Goal: Task Accomplishment & Management: Manage account settings

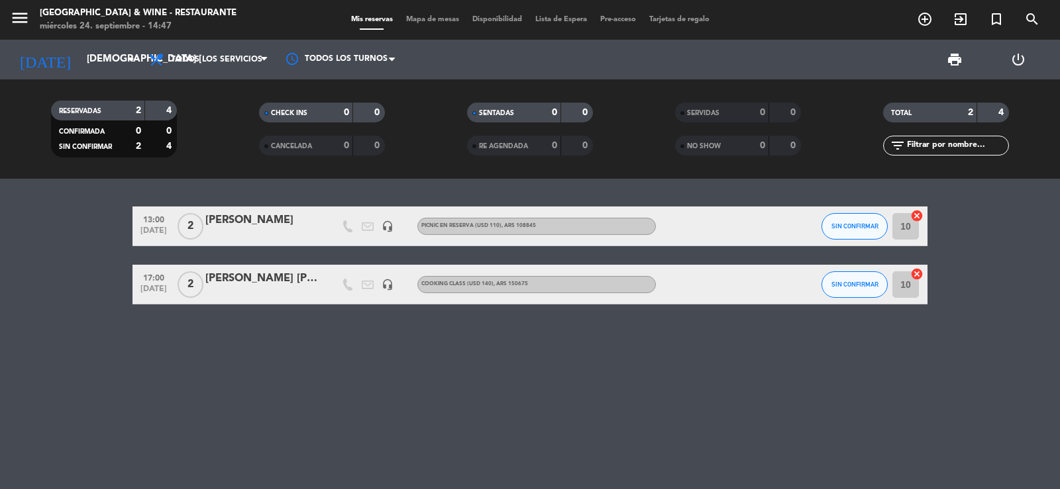
click at [34, 16] on span "menu" at bounding box center [25, 20] width 30 height 31
click at [23, 18] on icon "menu" at bounding box center [20, 18] width 20 height 20
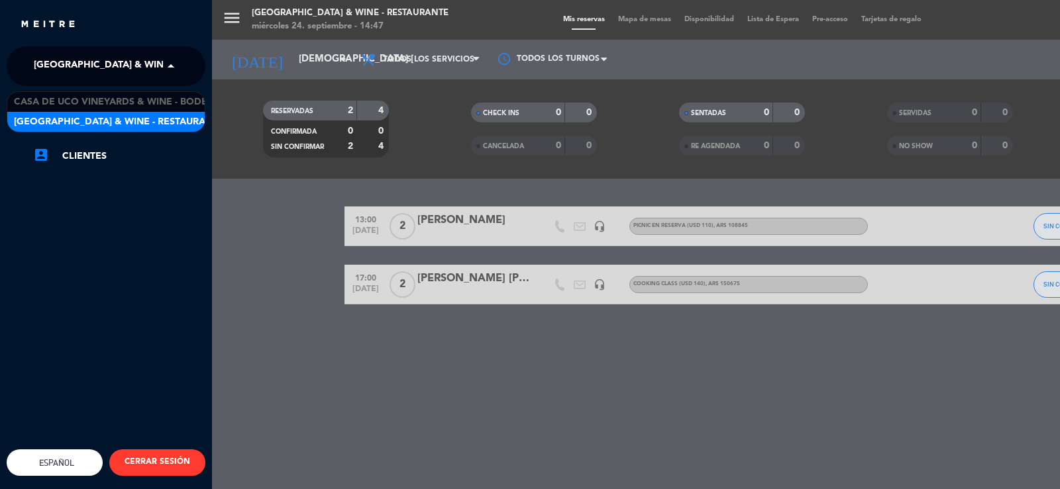
click at [111, 65] on span "[GEOGRAPHIC_DATA] & Wine - Restaurante" at bounding box center [139, 66] width 210 height 28
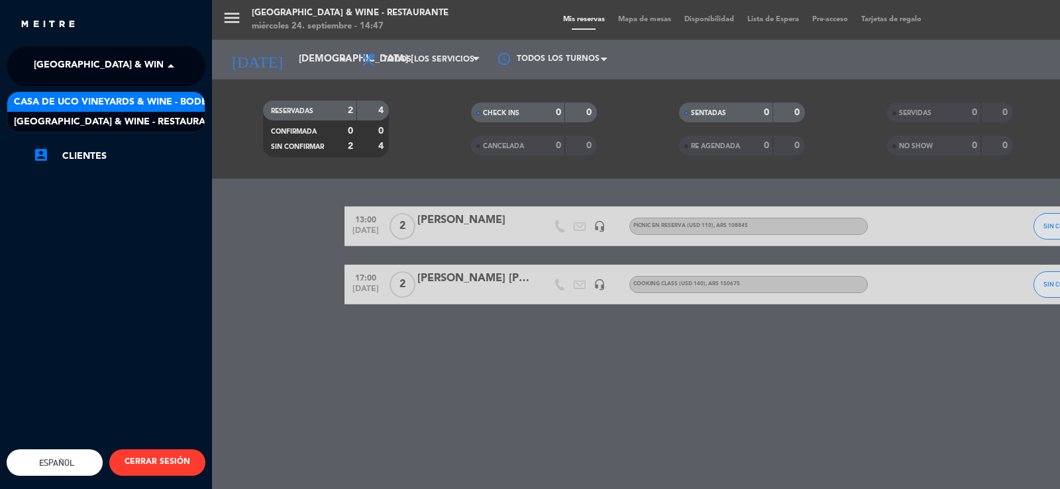
click at [137, 103] on span "Casa de Uco Vineyards & Wine - Bodega" at bounding box center [117, 102] width 207 height 15
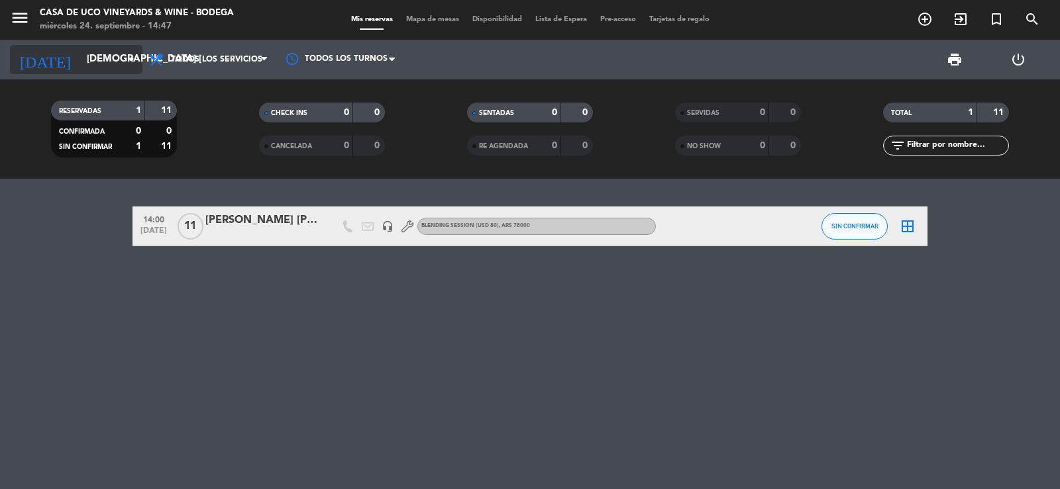
click at [98, 68] on input "[DEMOGRAPHIC_DATA] [DATE]" at bounding box center [144, 59] width 128 height 25
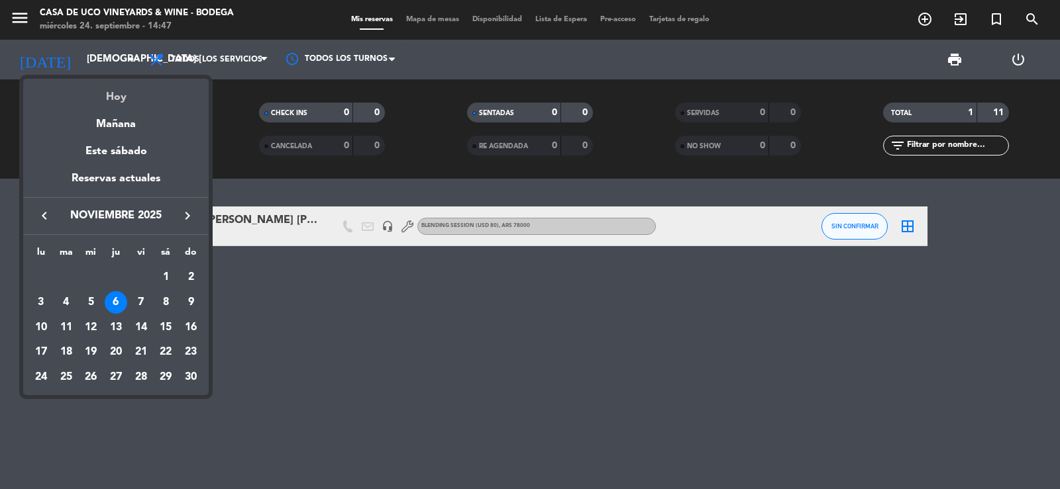
click at [115, 105] on div "Hoy" at bounding box center [115, 92] width 185 height 27
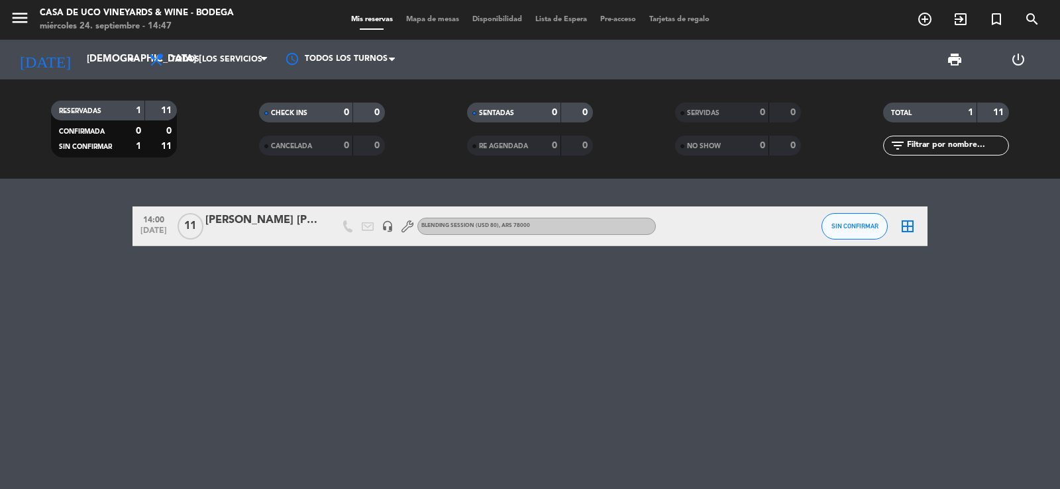
type input "mié. [DATE]"
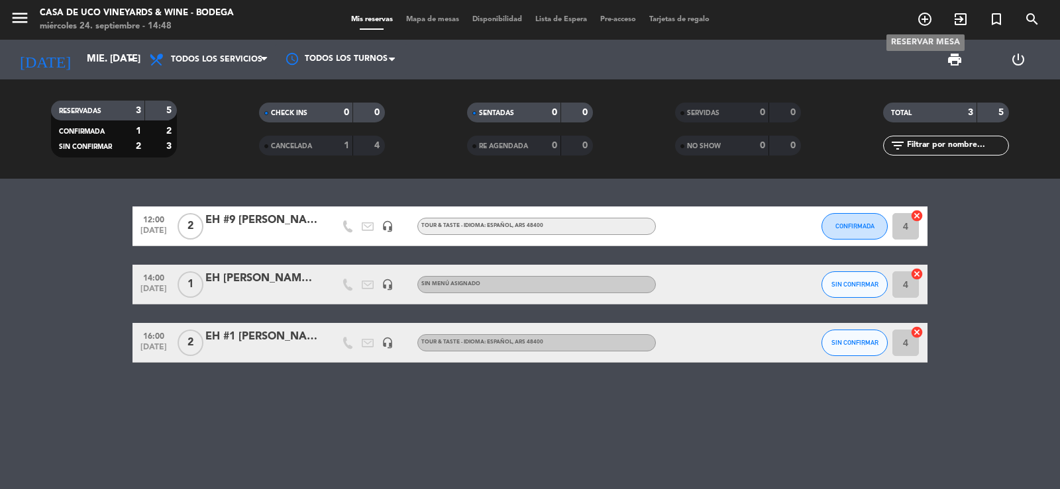
click at [918, 23] on icon "add_circle_outline" at bounding box center [925, 19] width 16 height 16
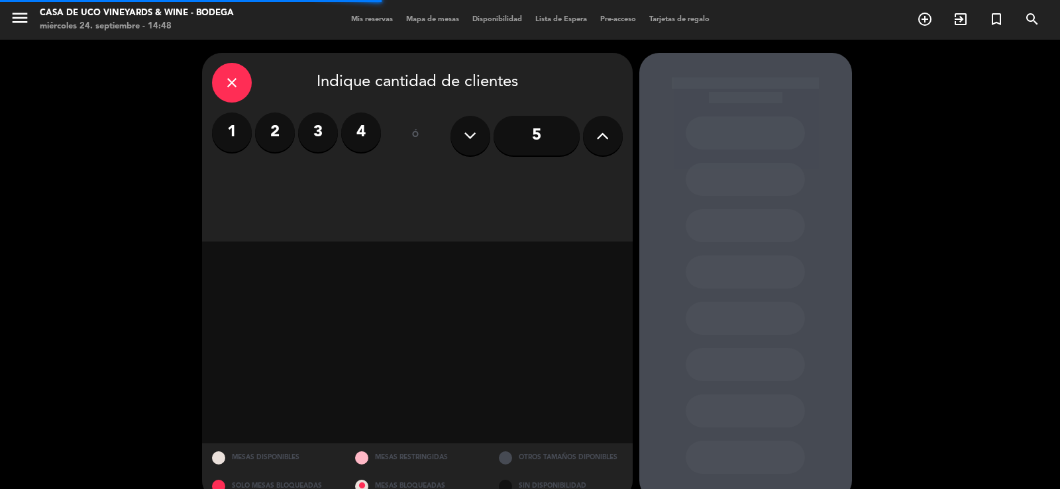
click at [281, 126] on label "2" at bounding box center [275, 133] width 40 height 40
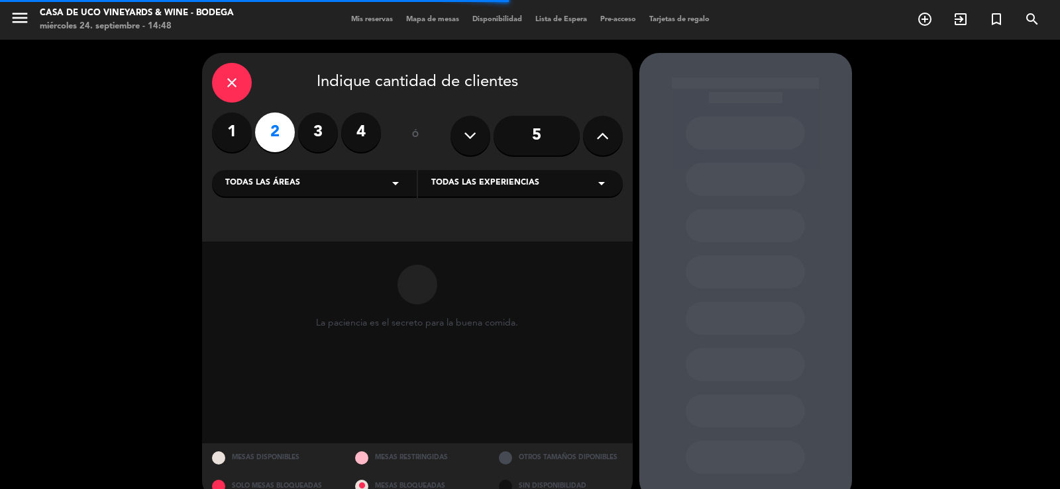
drag, startPoint x: 293, startPoint y: 177, endPoint x: 287, endPoint y: 193, distance: 17.8
click at [290, 177] on div "Todas las áreas arrow_drop_down" at bounding box center [314, 183] width 205 height 26
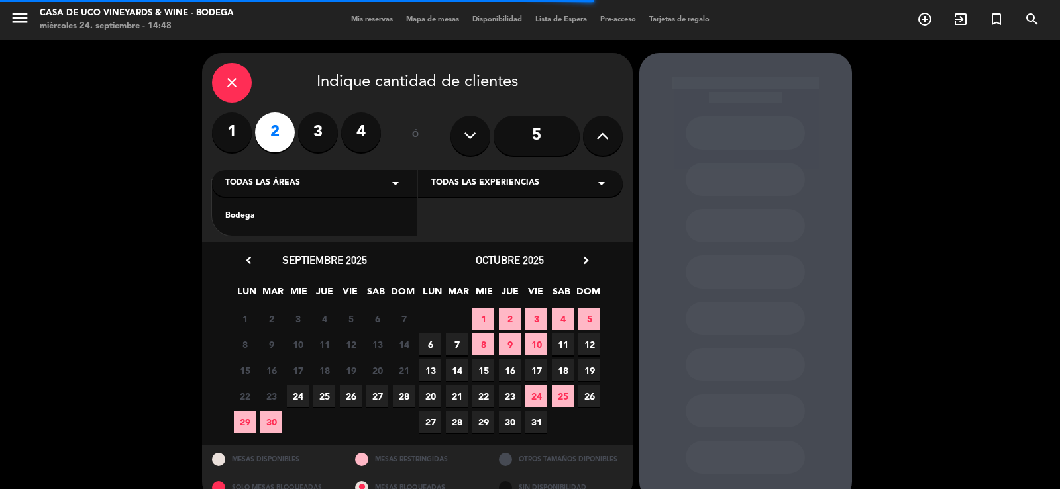
click at [268, 211] on div "Bodega" at bounding box center [314, 216] width 178 height 13
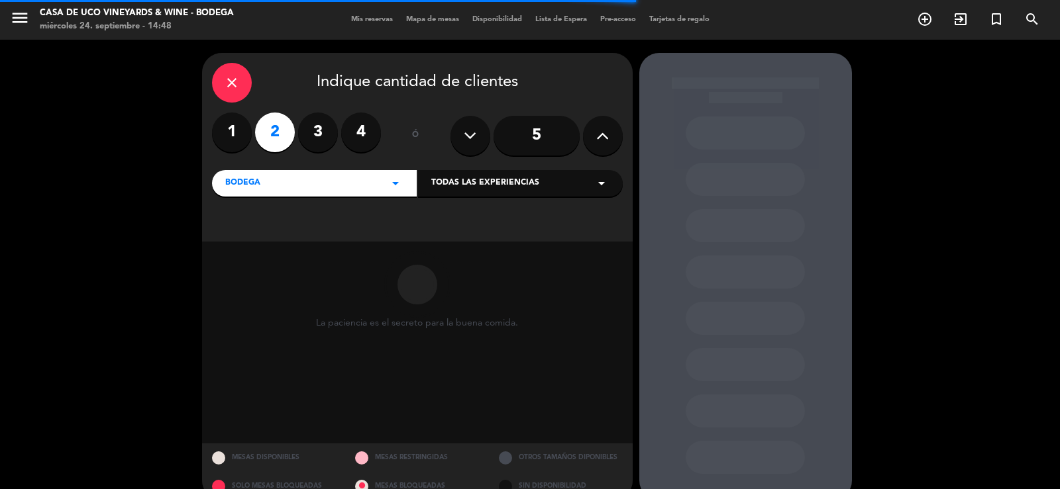
click at [491, 189] on span "Todas las experiencias" at bounding box center [485, 183] width 108 height 13
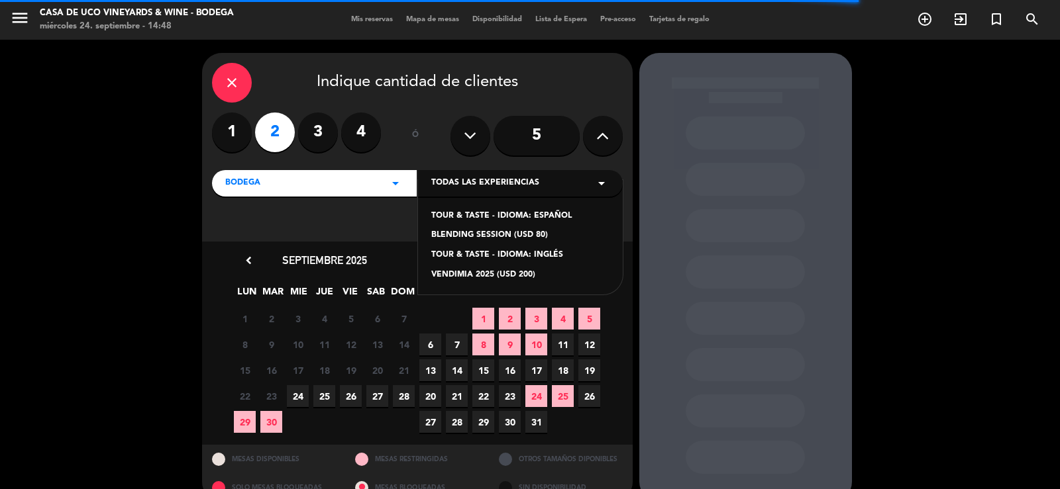
click at [503, 217] on div "TOUR & TASTE - IDIOMA: ESPAÑOL" at bounding box center [520, 216] width 178 height 13
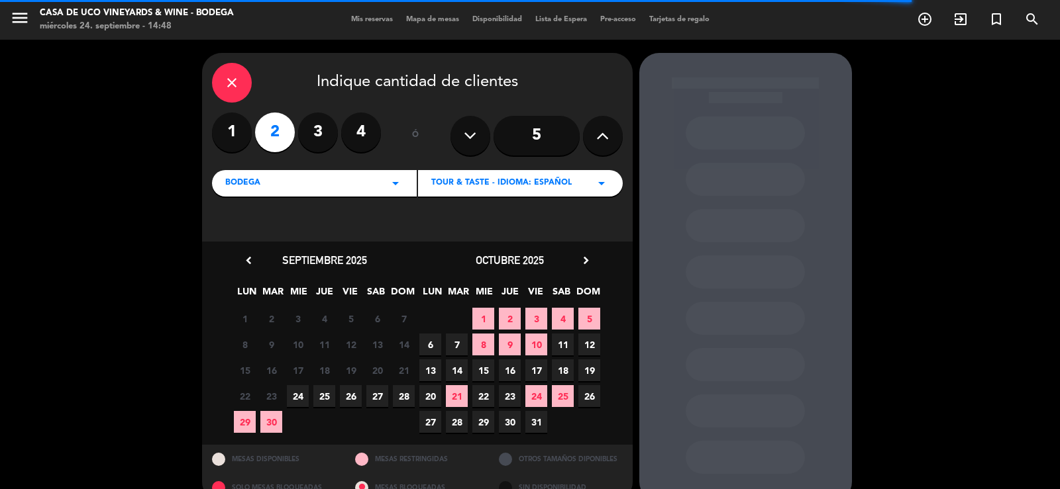
click at [297, 398] on span "24" at bounding box center [298, 396] width 22 height 22
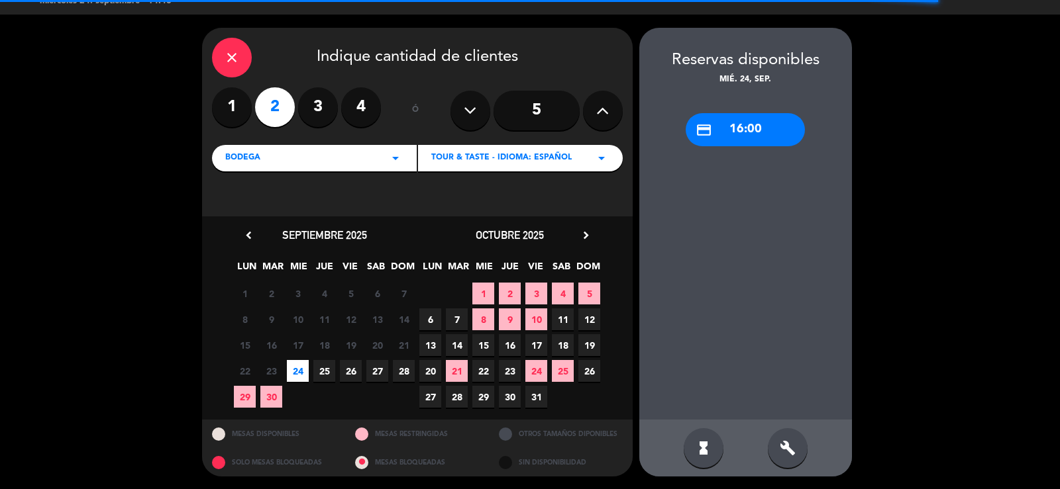
drag, startPoint x: 724, startPoint y: 144, endPoint x: 731, endPoint y: 134, distance: 12.3
click at [726, 141] on div "credit_card 16:00" at bounding box center [744, 129] width 119 height 33
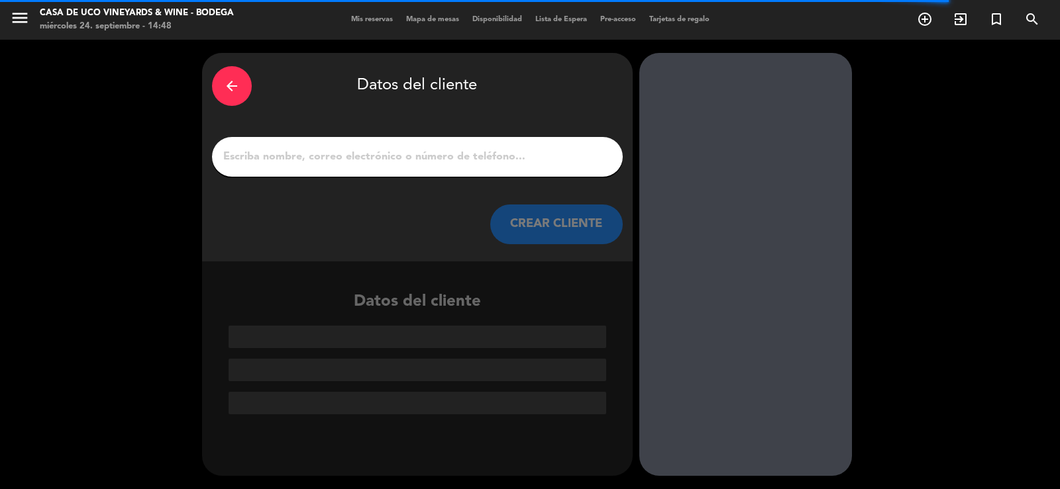
click at [498, 159] on input "1" at bounding box center [417, 157] width 391 height 19
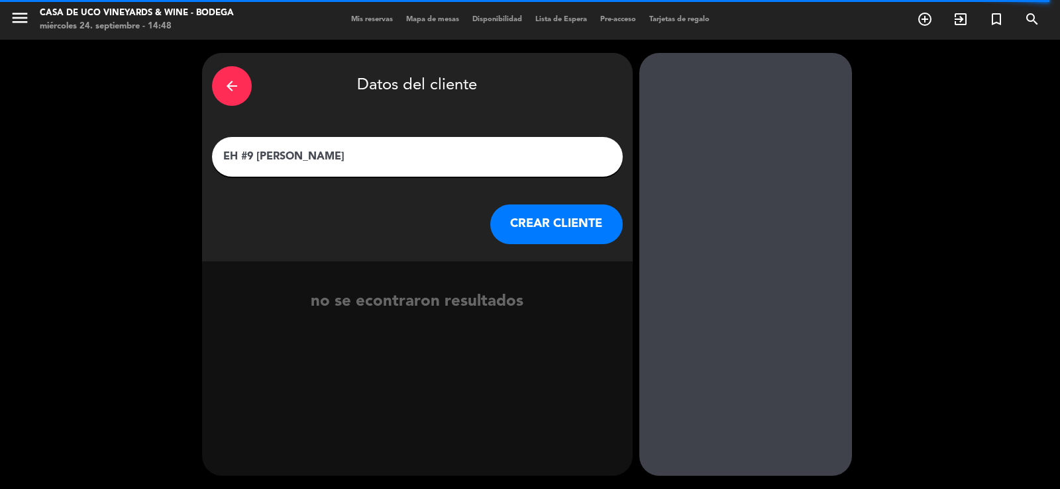
type input "EH #9 [PERSON_NAME]"
click at [546, 215] on button "CREAR CLIENTE" at bounding box center [556, 225] width 132 height 40
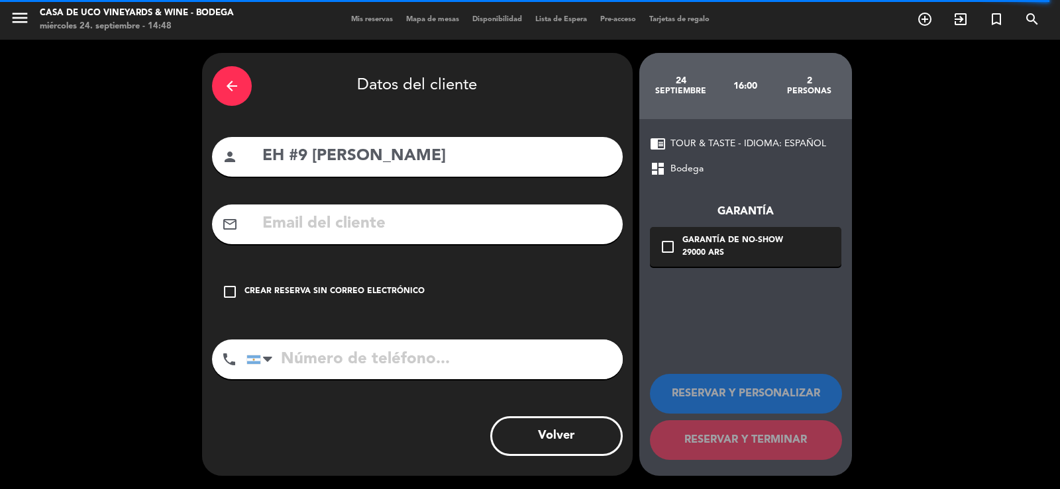
click at [360, 284] on div "check_box_outline_blank Crear reserva sin correo electrónico" at bounding box center [417, 292] width 411 height 40
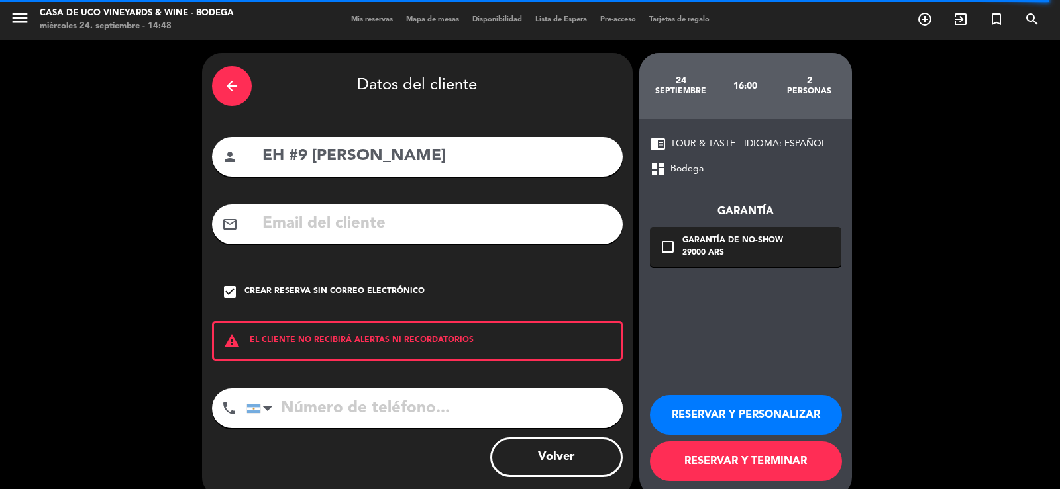
click at [692, 462] on button "RESERVAR Y TERMINAR" at bounding box center [746, 462] width 192 height 40
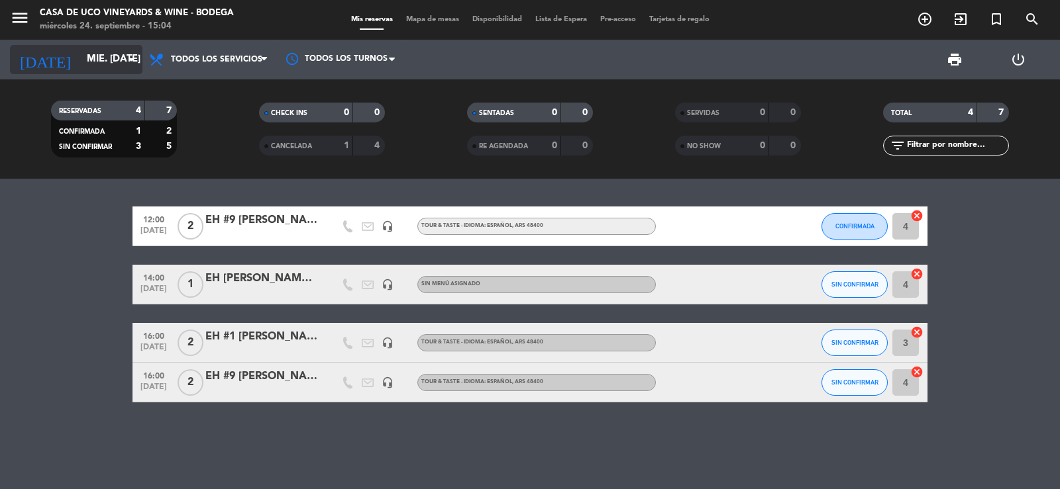
click at [80, 68] on input "mié. [DATE]" at bounding box center [144, 59] width 128 height 25
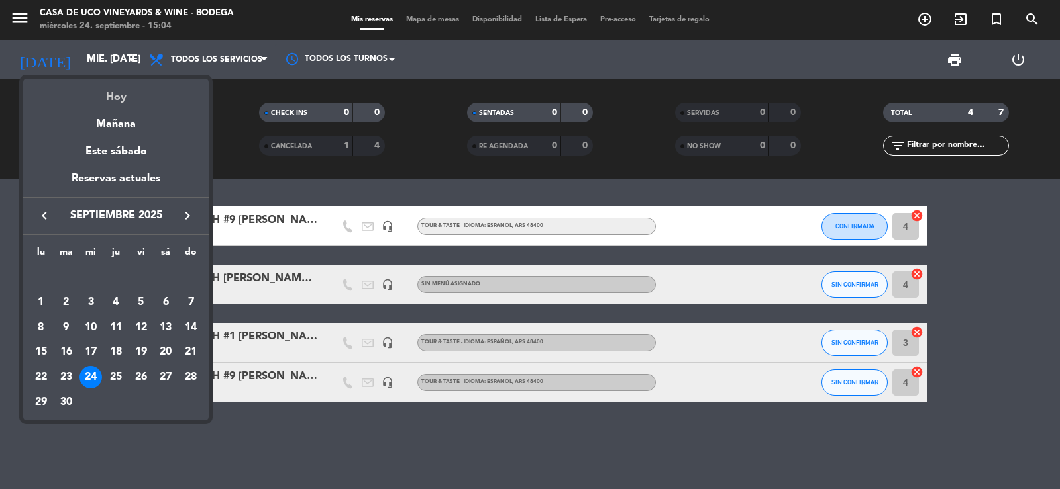
click at [126, 100] on div "Hoy" at bounding box center [115, 92] width 185 height 27
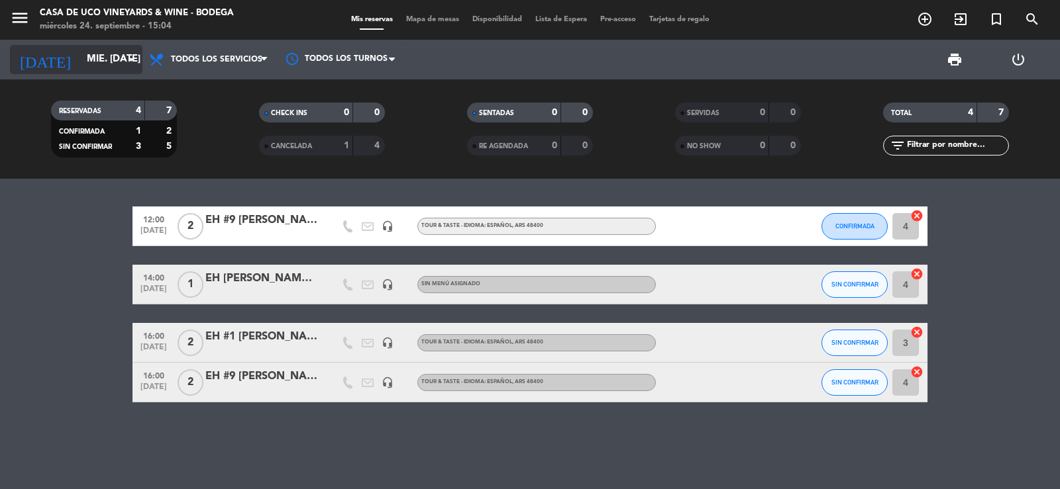
click at [95, 63] on input "mié. [DATE]" at bounding box center [144, 59] width 128 height 25
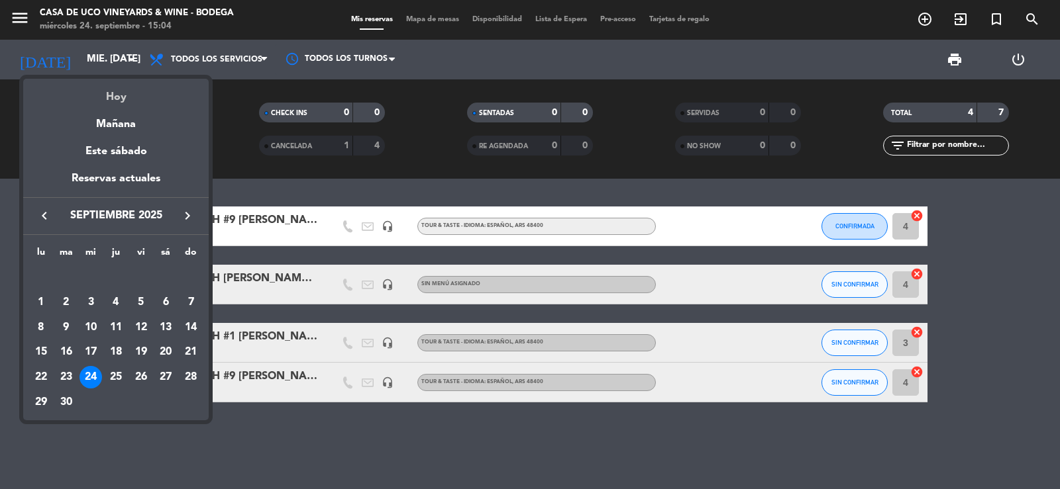
click at [115, 100] on div "Hoy" at bounding box center [115, 92] width 185 height 27
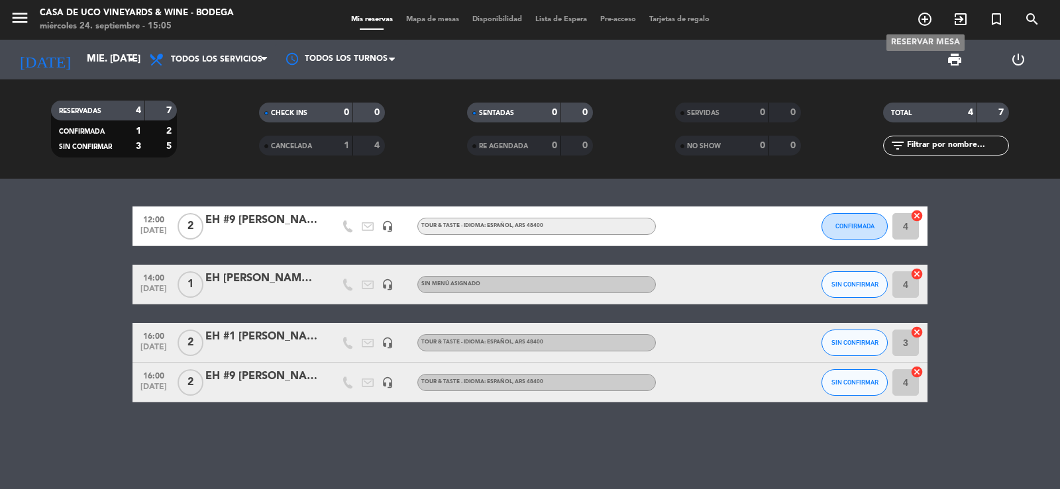
click at [918, 16] on icon "add_circle_outline" at bounding box center [925, 19] width 16 height 16
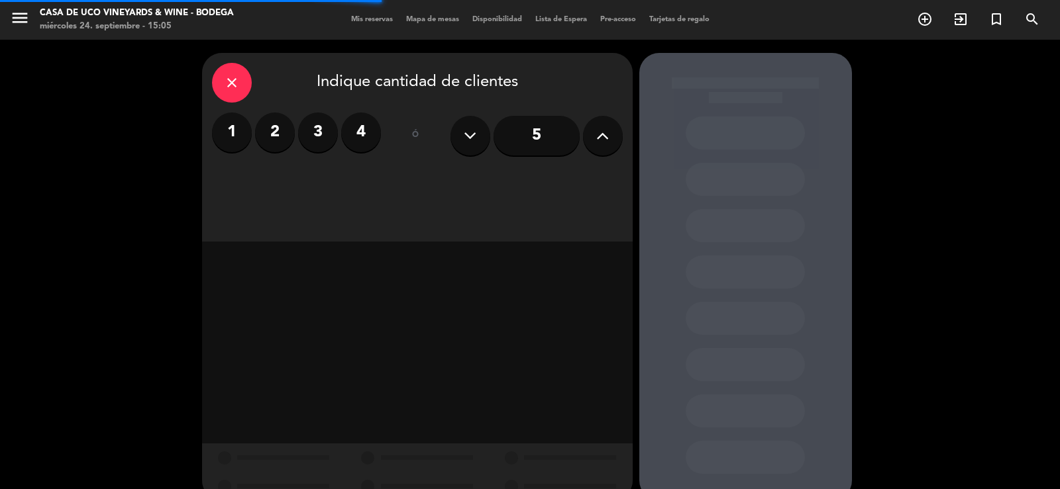
click at [285, 134] on label "2" at bounding box center [275, 133] width 40 height 40
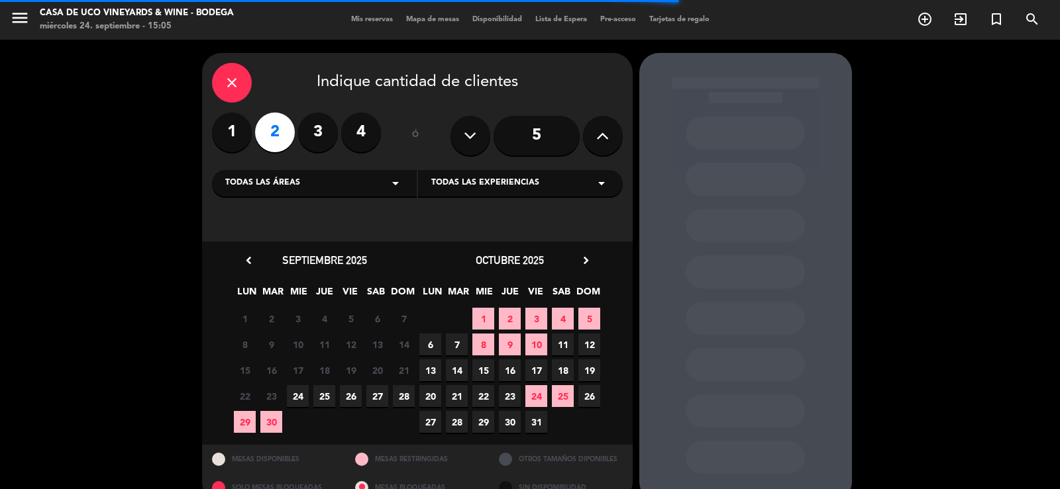
click at [307, 398] on span "24" at bounding box center [298, 396] width 22 height 22
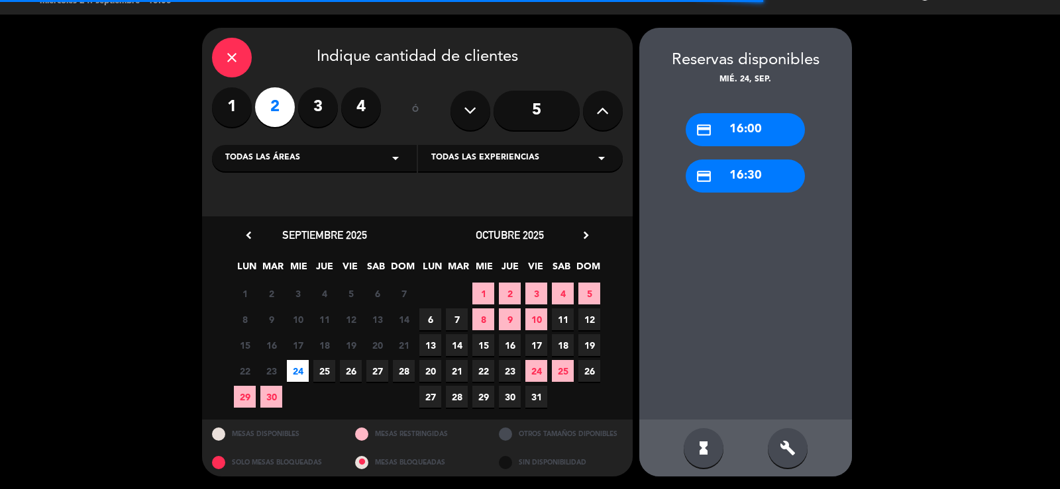
drag, startPoint x: 785, startPoint y: 439, endPoint x: 746, endPoint y: 233, distance: 209.6
click at [785, 439] on div "build" at bounding box center [788, 448] width 40 height 40
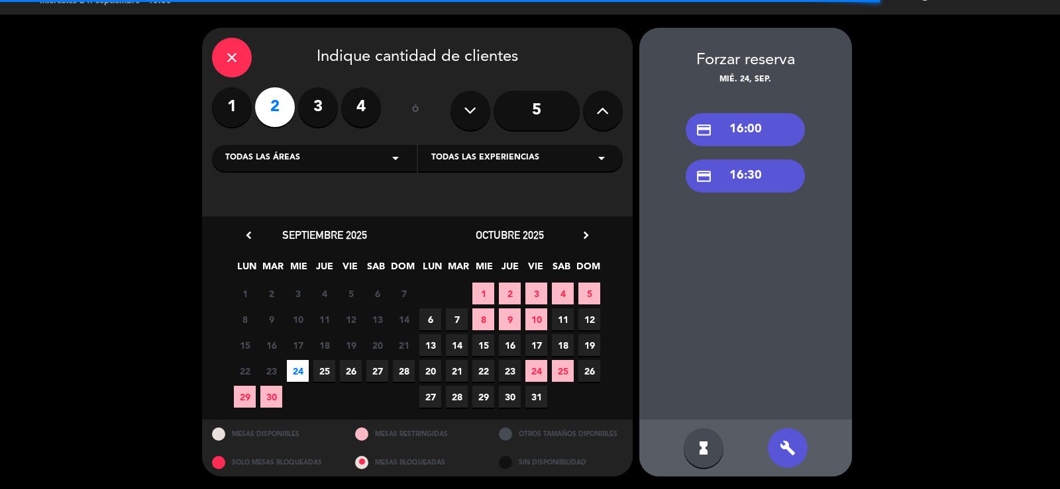
click at [724, 135] on div "credit_card 16:00" at bounding box center [744, 129] width 119 height 33
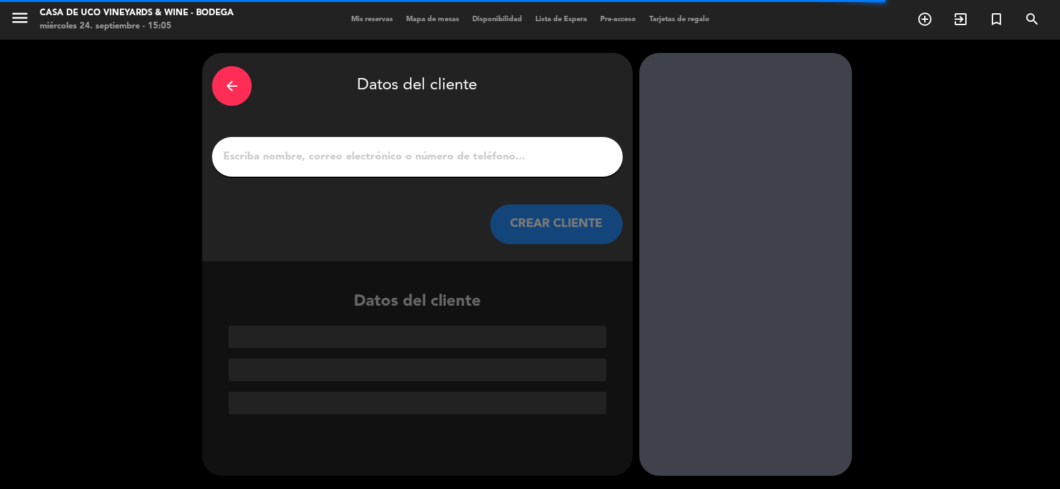
scroll to position [0, 0]
click at [354, 158] on input "1" at bounding box center [417, 157] width 391 height 19
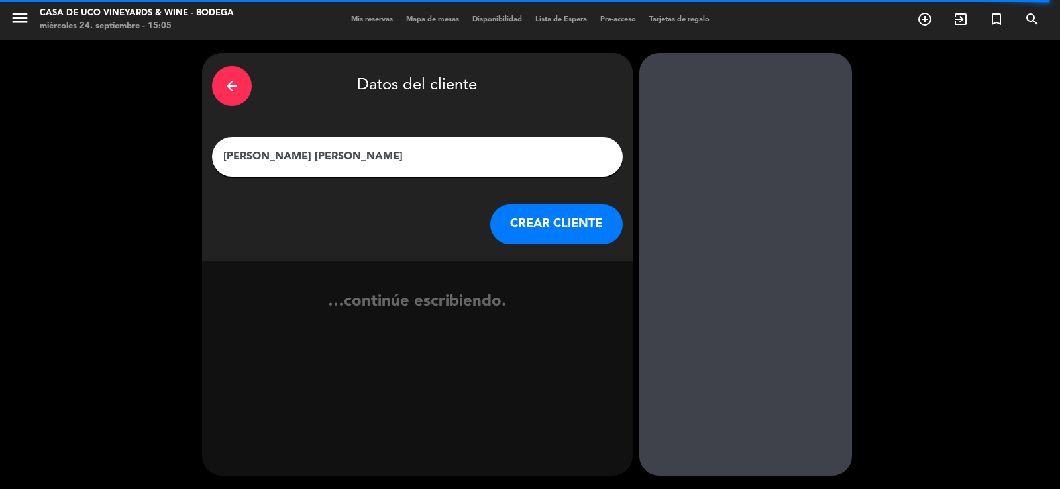
type input "[PERSON_NAME] [PERSON_NAME]"
click at [559, 214] on button "CREAR CLIENTE" at bounding box center [556, 225] width 132 height 40
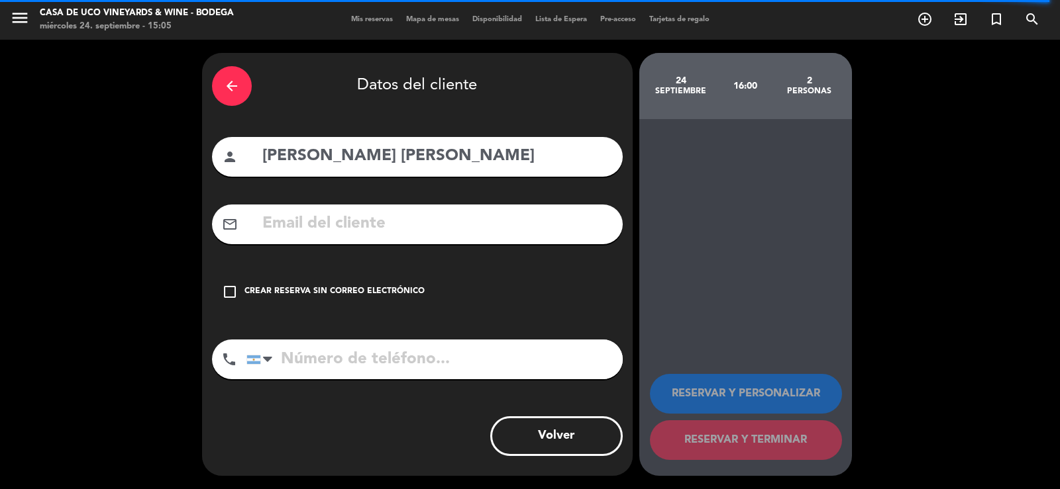
click at [417, 285] on div "Crear reserva sin correo electrónico" at bounding box center [334, 291] width 180 height 13
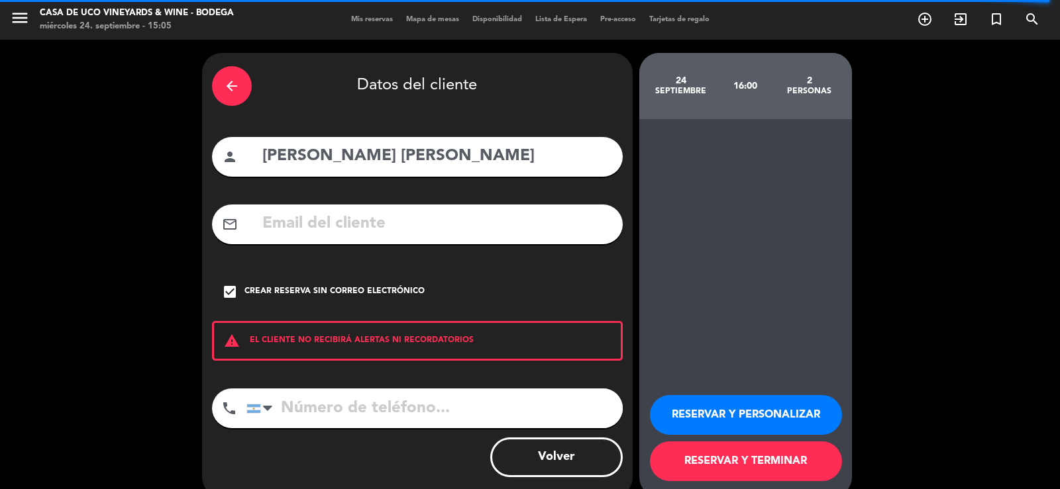
click at [723, 459] on button "RESERVAR Y TERMINAR" at bounding box center [746, 462] width 192 height 40
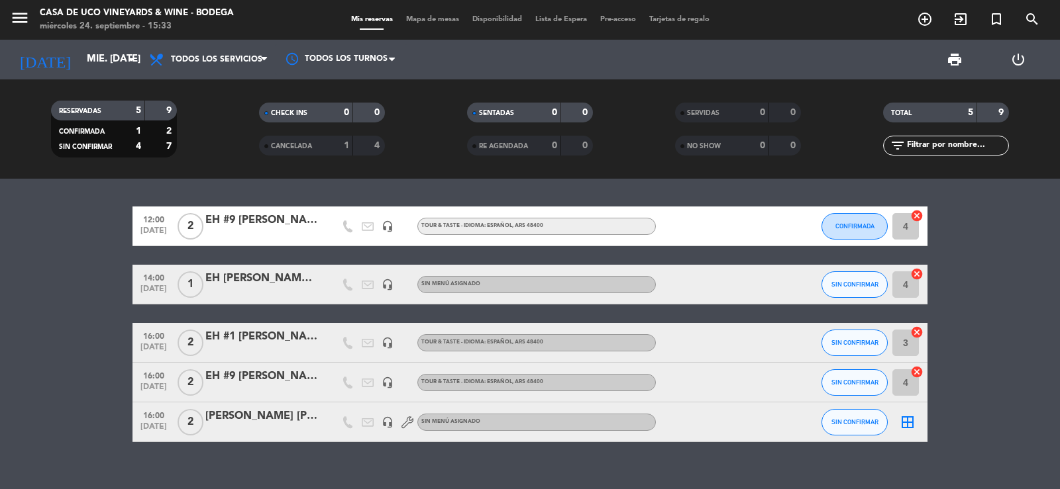
click at [120, 43] on div "[DATE] mié. [DATE] arrow_drop_down" at bounding box center [76, 60] width 132 height 40
click at [123, 70] on input "mié. [DATE]" at bounding box center [144, 59] width 128 height 25
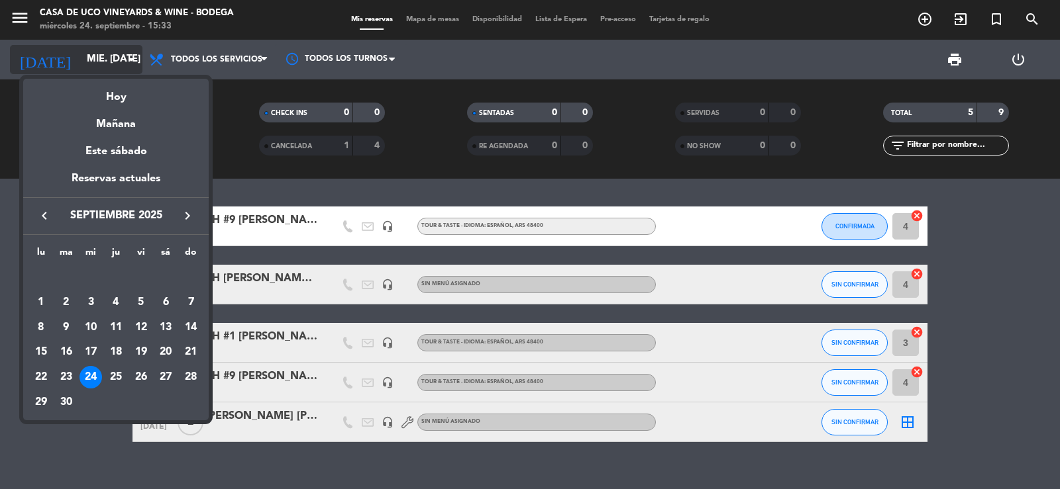
click at [140, 121] on div "Mañana" at bounding box center [115, 119] width 185 height 27
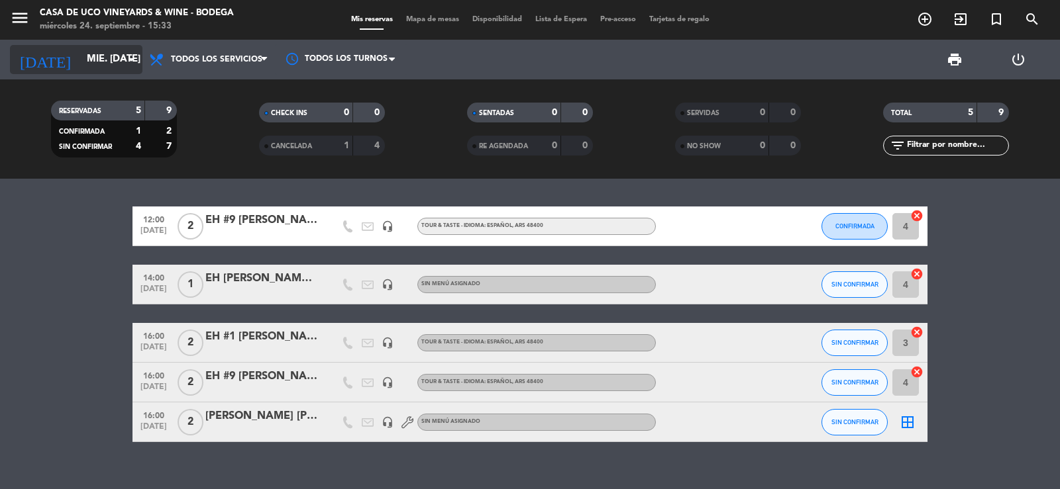
type input "[DEMOGRAPHIC_DATA] [DATE]"
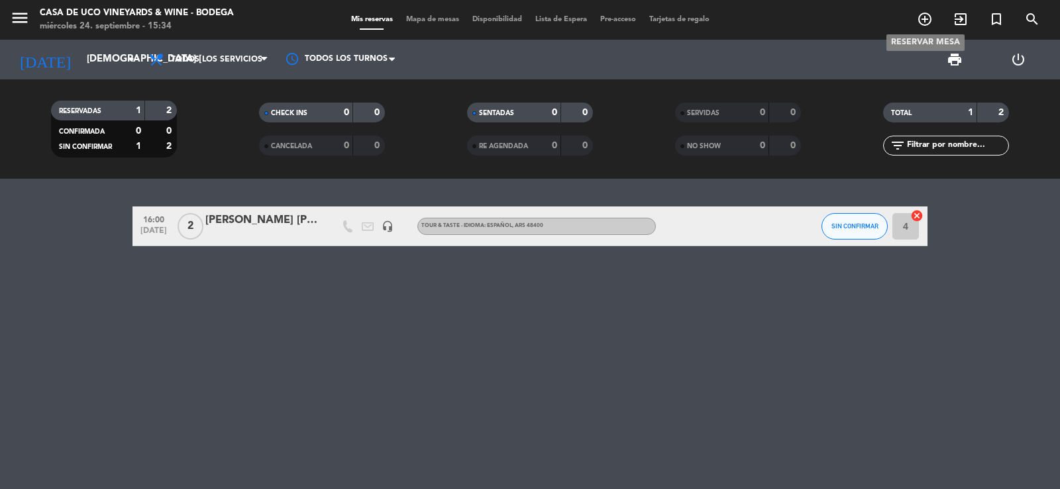
drag, startPoint x: 915, startPoint y: 9, endPoint x: 921, endPoint y: 19, distance: 11.6
click at [921, 19] on span "add_circle_outline" at bounding box center [925, 19] width 36 height 23
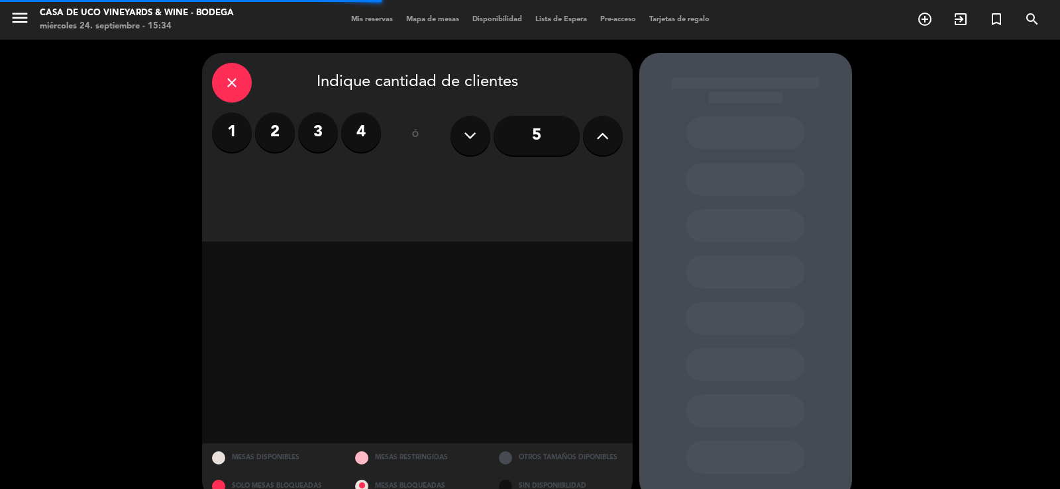
click at [277, 134] on label "2" at bounding box center [275, 133] width 40 height 40
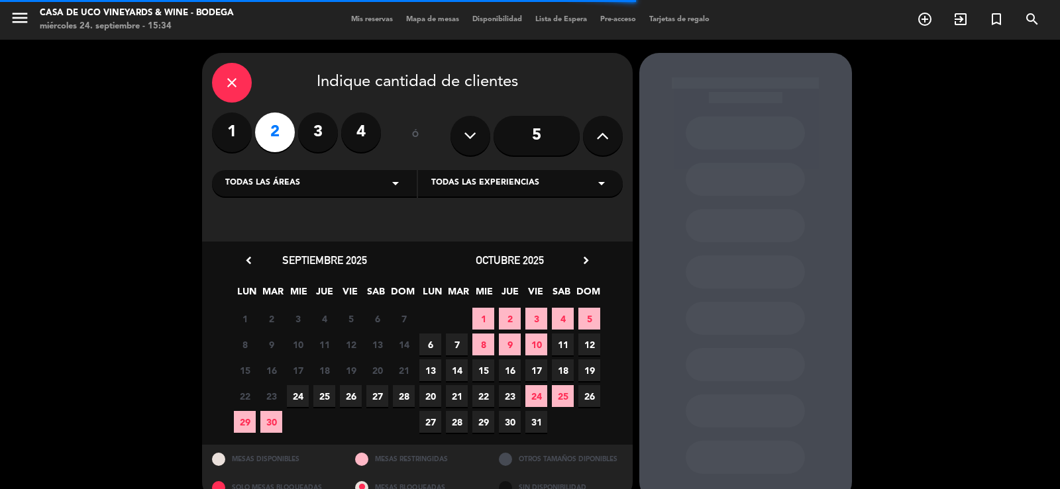
click at [322, 399] on span "25" at bounding box center [324, 396] width 22 height 22
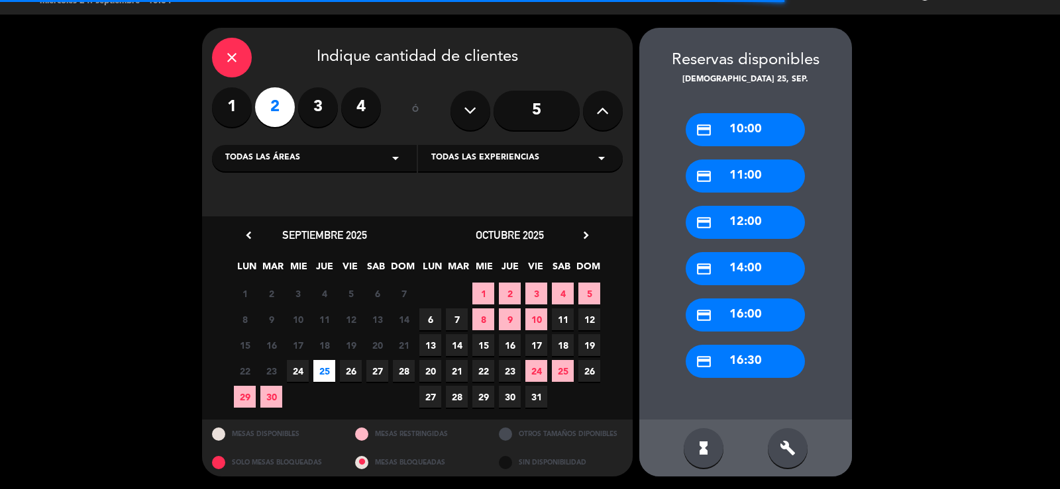
click at [751, 319] on div "credit_card 16:00" at bounding box center [744, 315] width 119 height 33
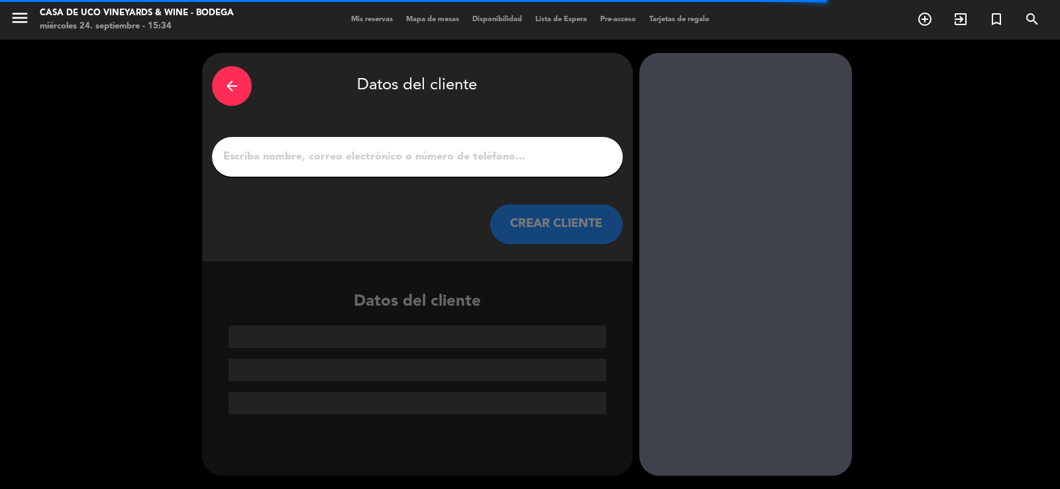
click at [568, 162] on input "1" at bounding box center [417, 157] width 391 height 19
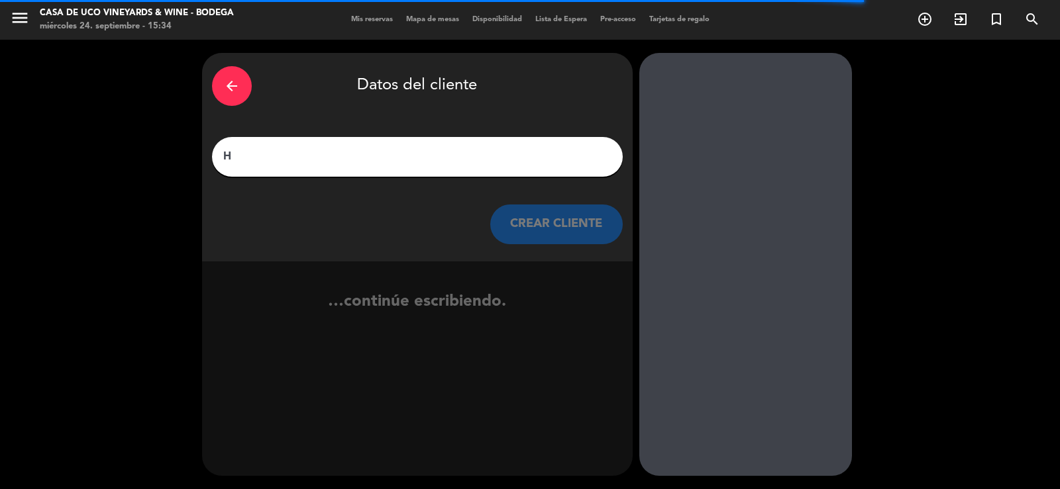
type input "H"
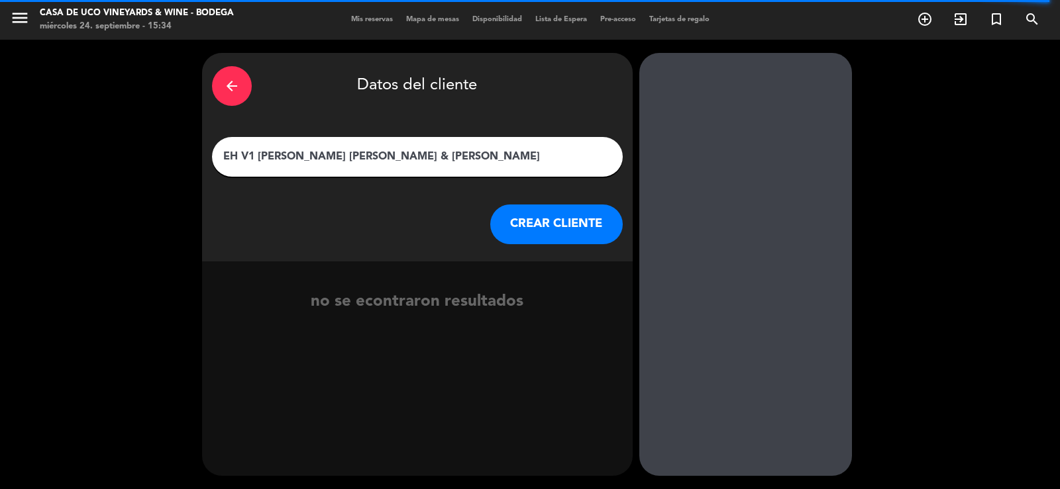
type input "EH V1 [PERSON_NAME] [PERSON_NAME] & [PERSON_NAME]"
click at [517, 215] on button "CREAR CLIENTE" at bounding box center [556, 225] width 132 height 40
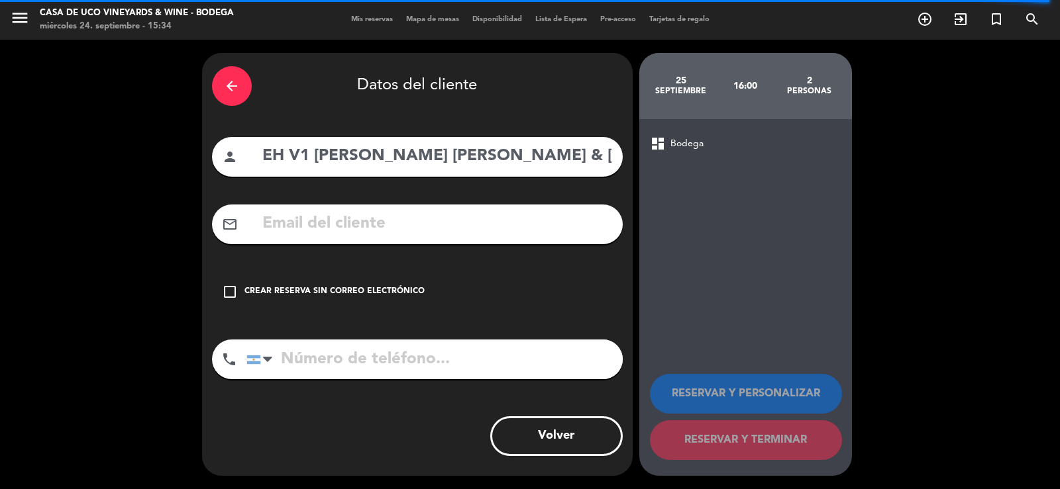
drag, startPoint x: 326, startPoint y: 281, endPoint x: 481, endPoint y: 295, distance: 156.3
click at [326, 281] on div "check_box_outline_blank Crear reserva sin correo electrónico" at bounding box center [417, 292] width 411 height 40
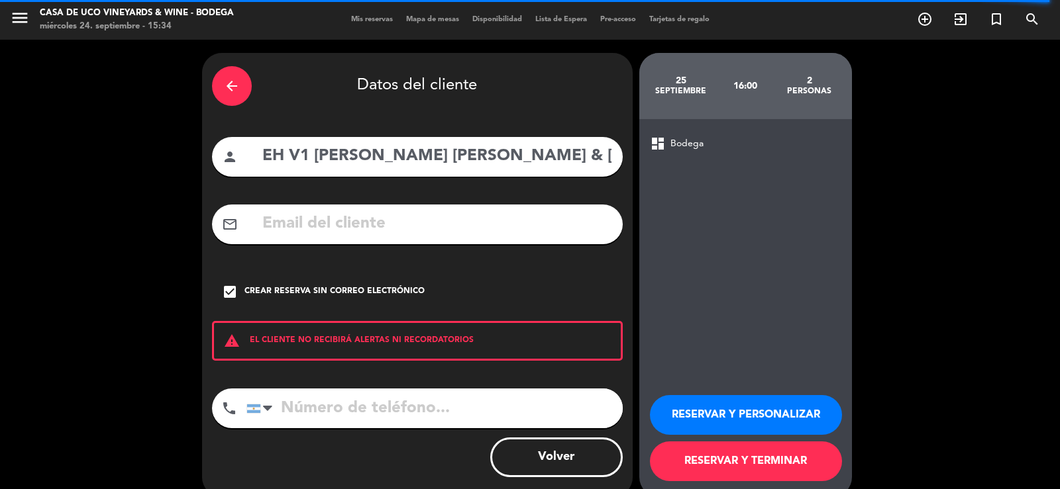
click at [738, 459] on button "RESERVAR Y TERMINAR" at bounding box center [746, 462] width 192 height 40
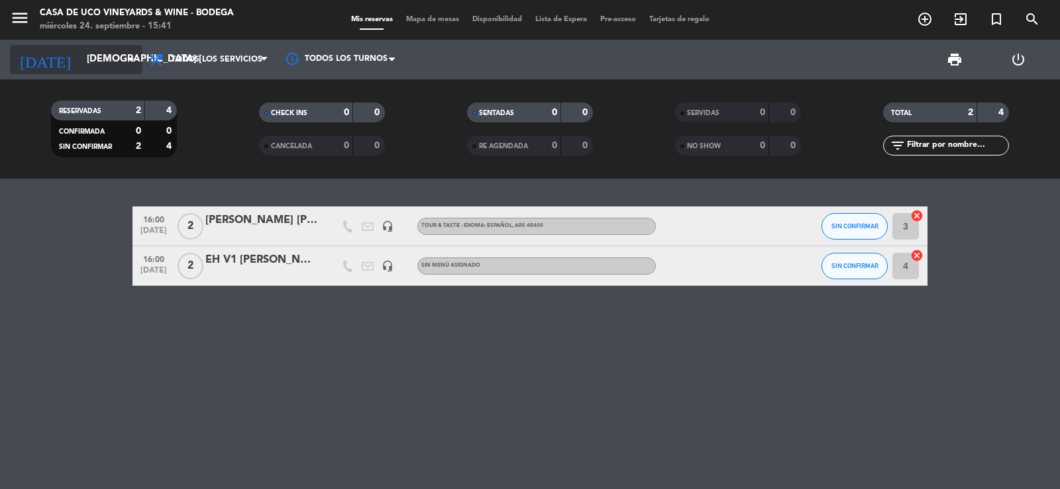
click at [109, 61] on input "[DEMOGRAPHIC_DATA] [DATE]" at bounding box center [144, 59] width 128 height 25
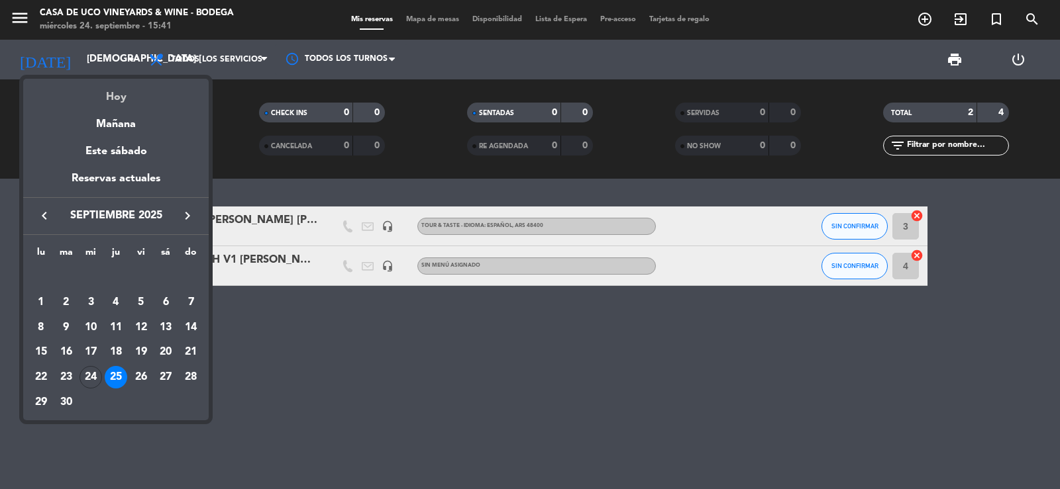
click at [130, 105] on div "Hoy" at bounding box center [115, 92] width 185 height 27
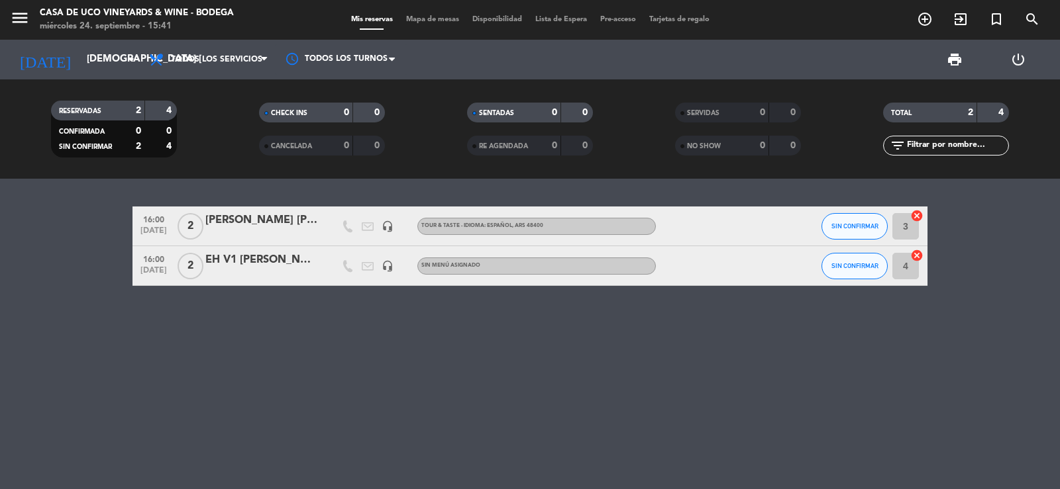
type input "mié. [DATE]"
click at [29, 18] on icon "menu" at bounding box center [20, 18] width 20 height 20
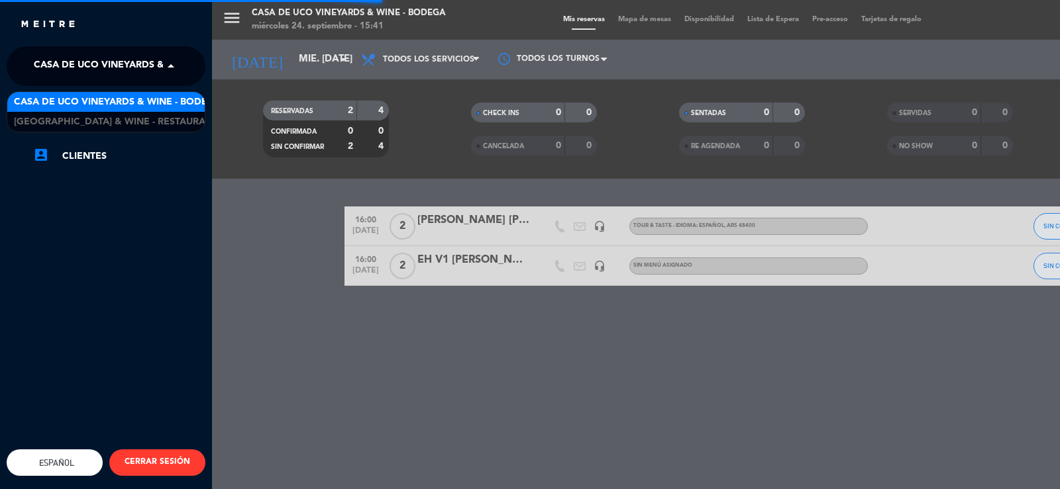
drag, startPoint x: 119, startPoint y: 60, endPoint x: 172, endPoint y: 99, distance: 66.4
click at [127, 65] on span "Casa de Uco Vineyards & Wine - Bodega" at bounding box center [137, 66] width 207 height 28
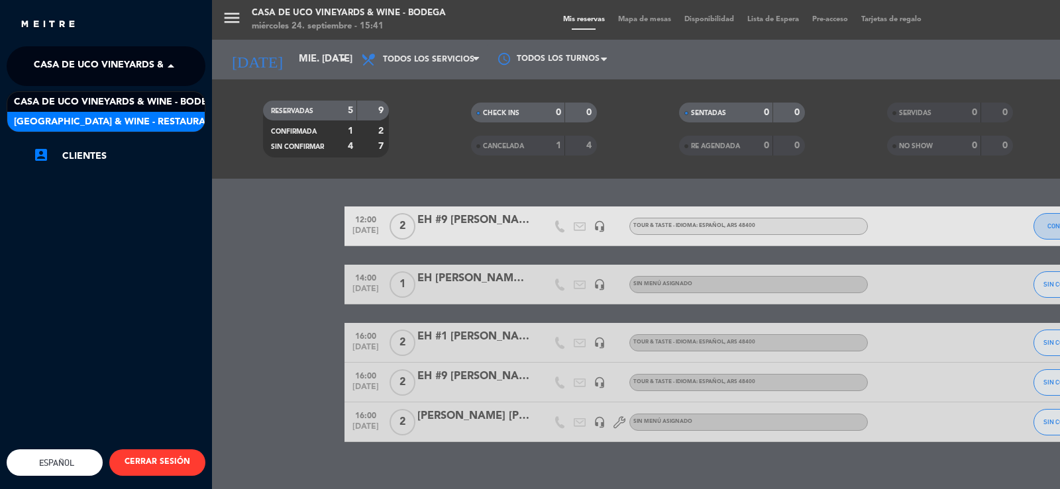
click at [182, 123] on span "[GEOGRAPHIC_DATA] & Wine - Restaurante" at bounding box center [119, 122] width 210 height 15
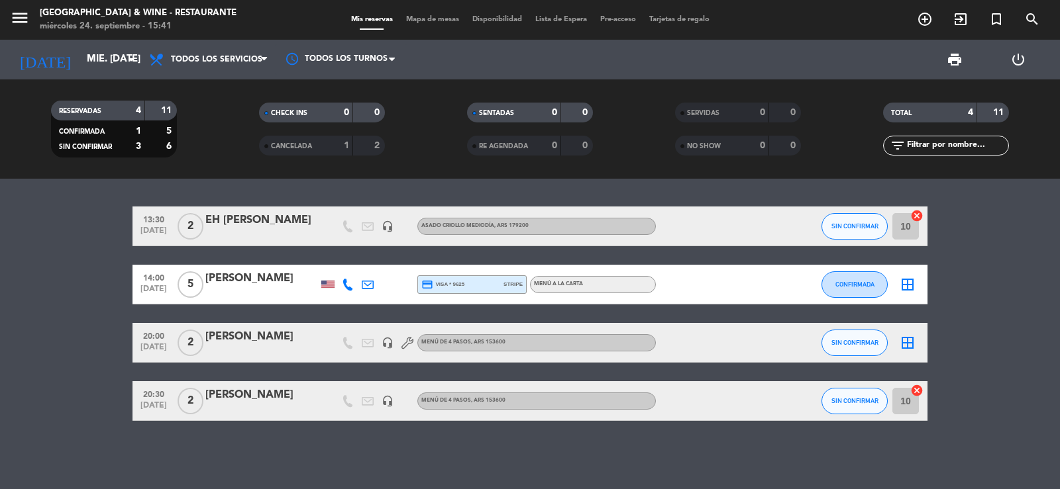
click at [264, 395] on div "[PERSON_NAME]" at bounding box center [261, 395] width 113 height 17
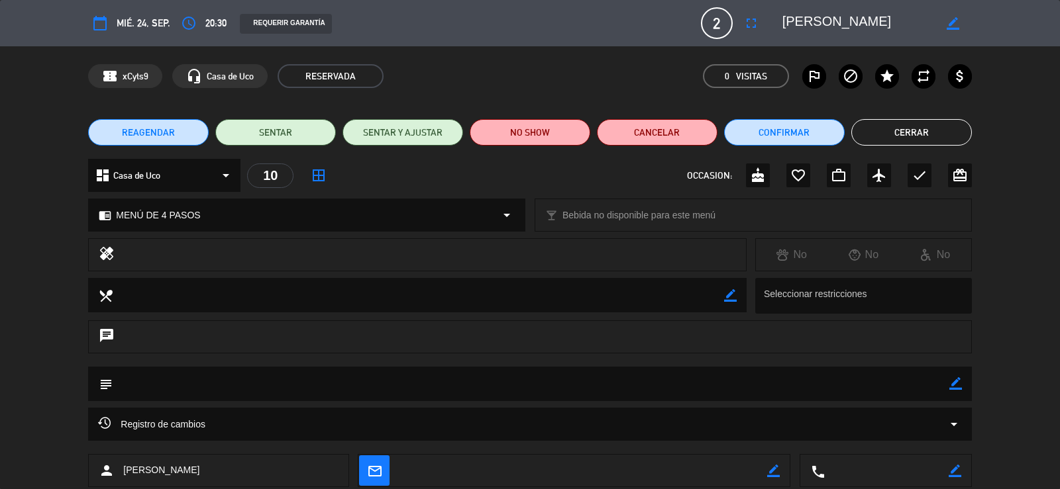
click at [172, 126] on span "REAGENDAR" at bounding box center [148, 133] width 53 height 14
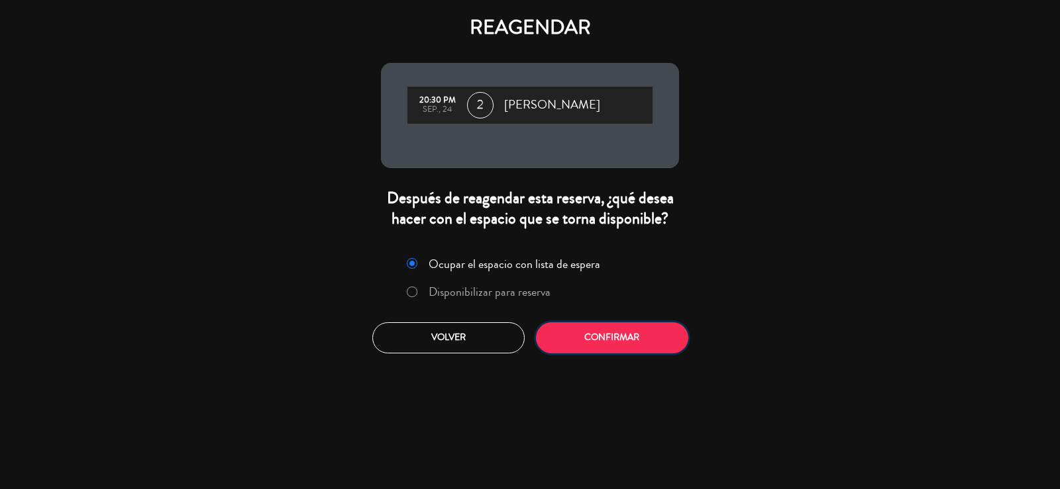
click at [662, 349] on button "Confirmar" at bounding box center [612, 337] width 152 height 31
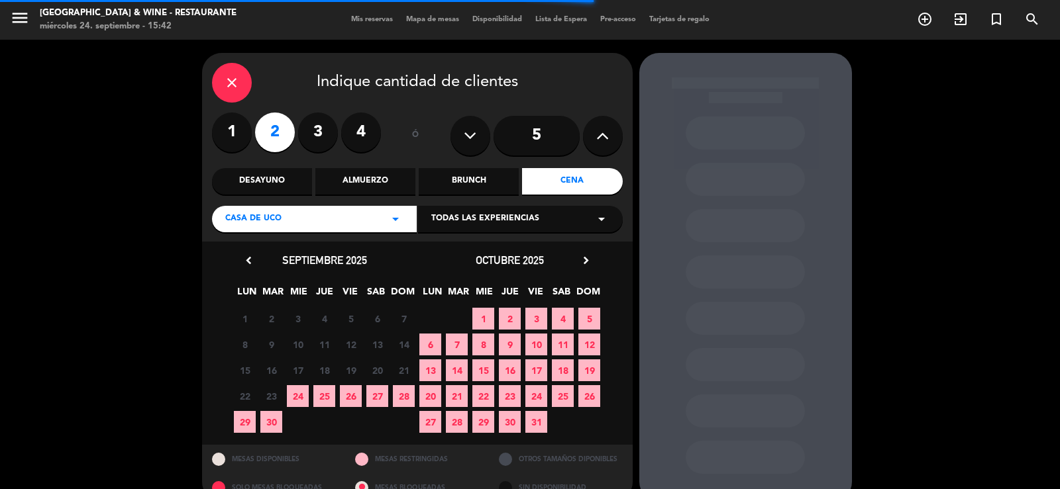
click at [493, 219] on span "Todas las experiencias" at bounding box center [485, 219] width 108 height 13
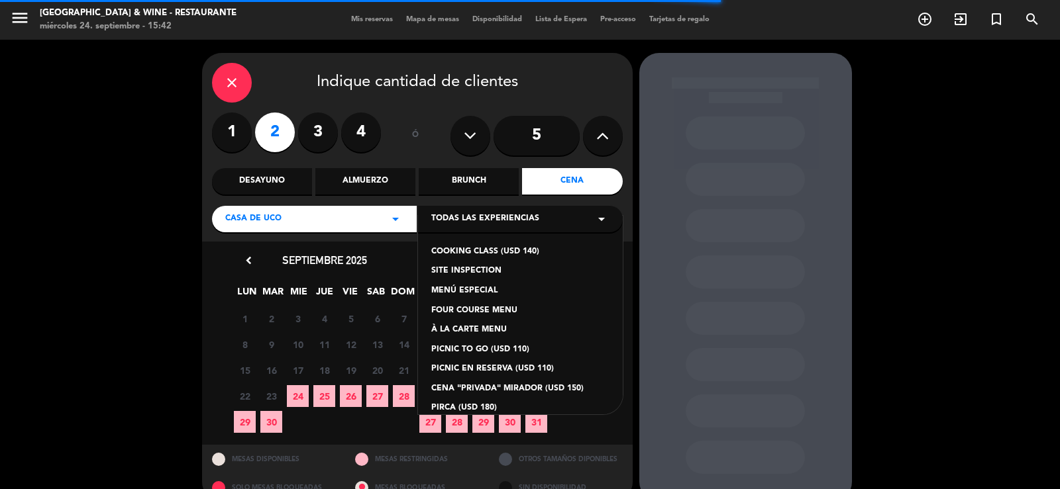
click at [495, 315] on div "FOUR COURSE MENU" at bounding box center [520, 311] width 178 height 13
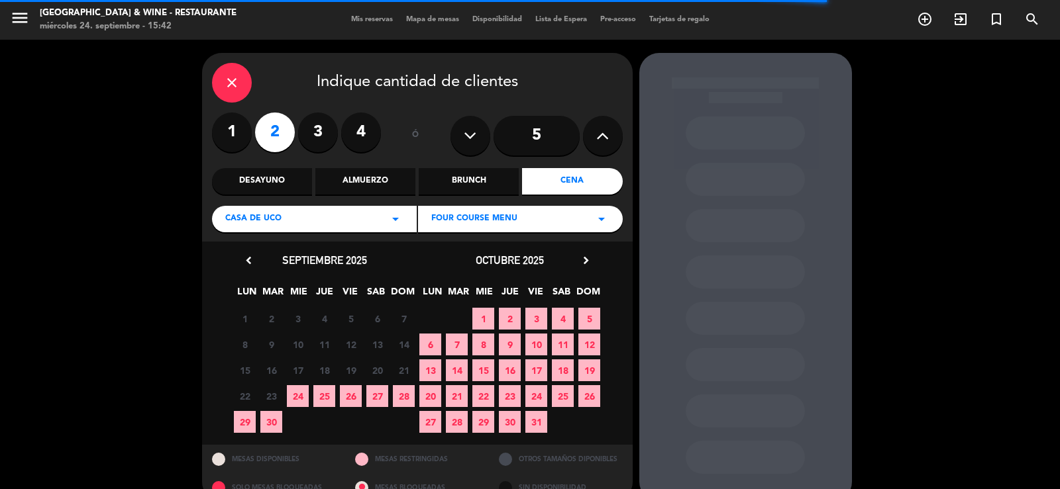
click at [322, 399] on span "25" at bounding box center [324, 396] width 22 height 22
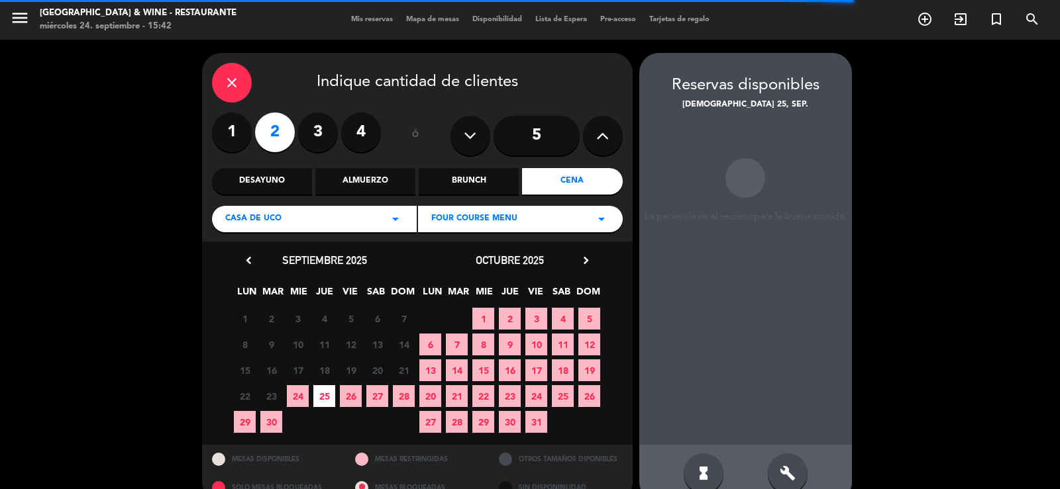
scroll to position [25, 0]
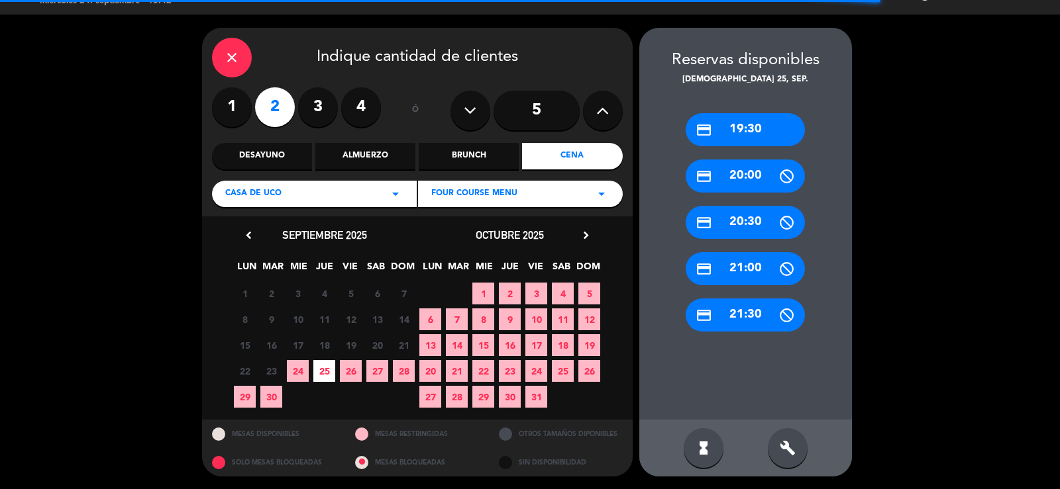
click at [756, 232] on div "credit_card 20:30" at bounding box center [744, 222] width 119 height 33
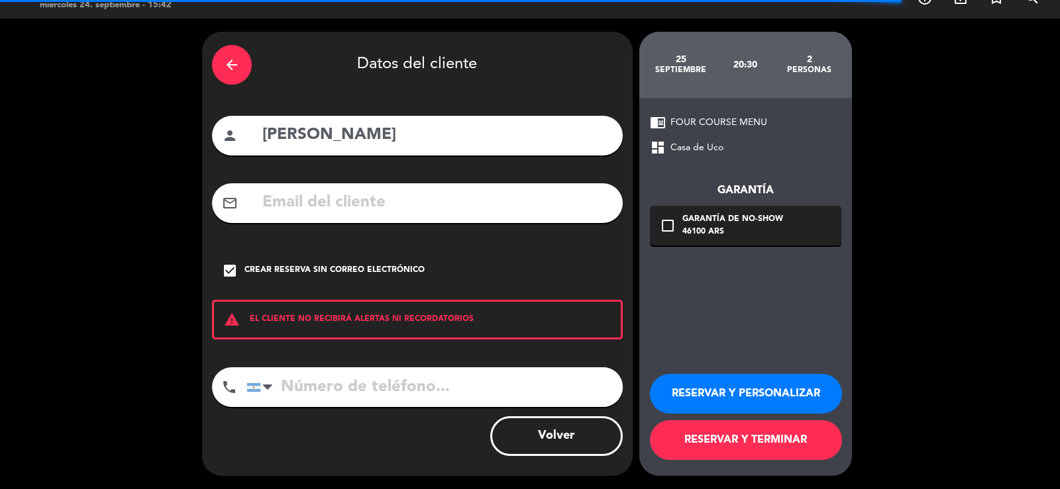
click at [773, 434] on button "RESERVAR Y TERMINAR" at bounding box center [746, 441] width 192 height 40
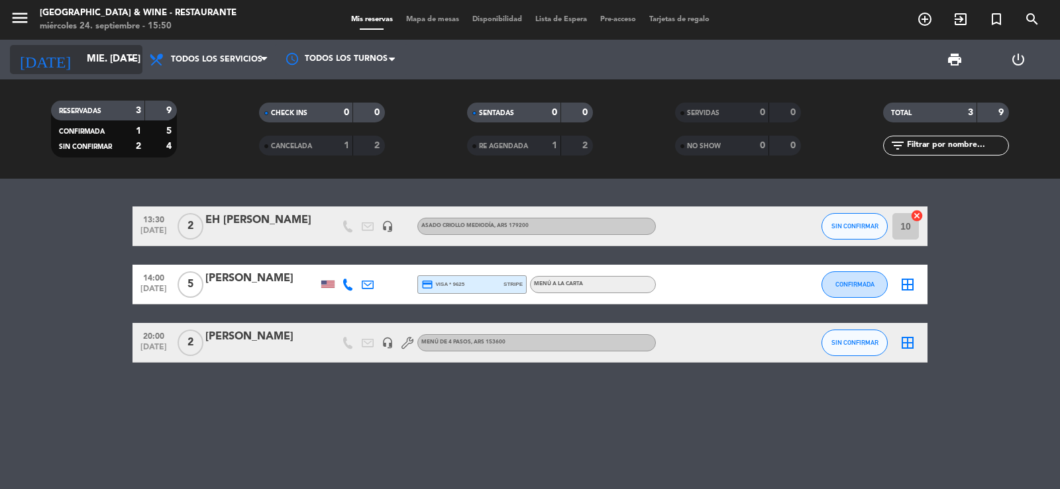
click at [105, 68] on input "mié. [DATE]" at bounding box center [144, 59] width 128 height 25
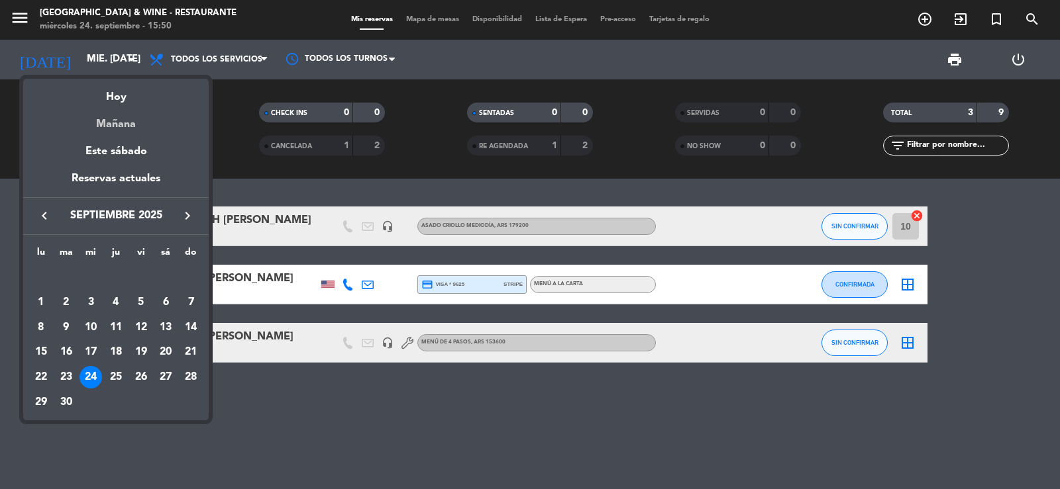
click at [135, 130] on div "Mañana" at bounding box center [115, 119] width 185 height 27
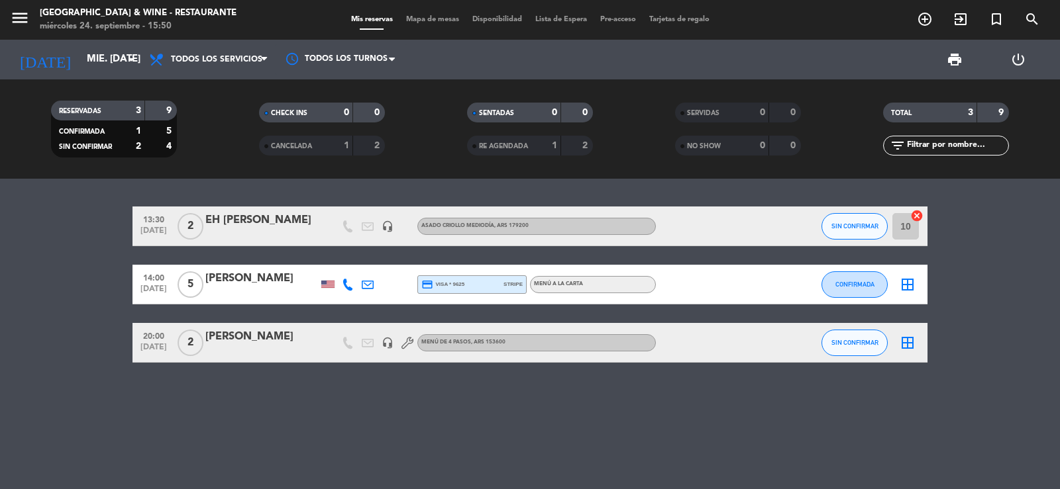
type input "[DEMOGRAPHIC_DATA] [DATE]"
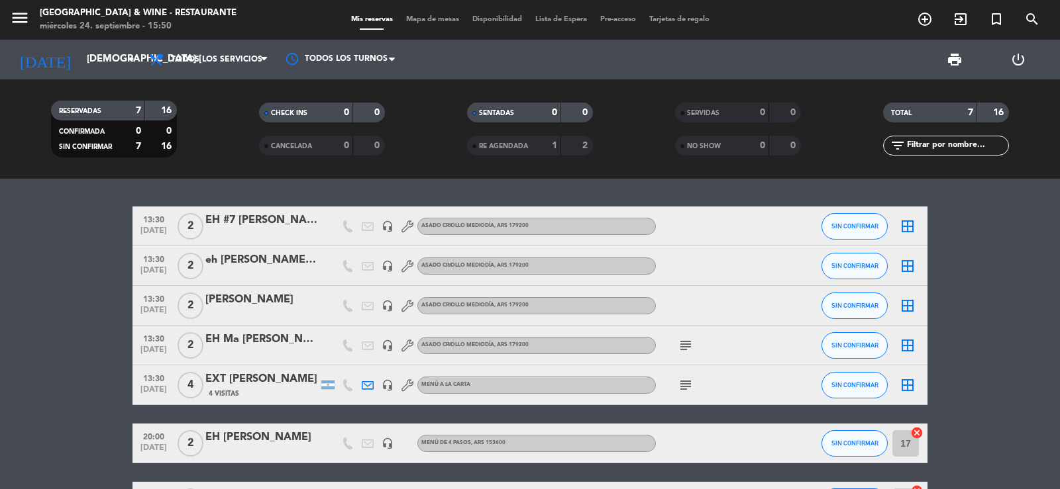
click at [692, 350] on icon "subject" at bounding box center [685, 346] width 16 height 16
click at [691, 348] on icon "subject" at bounding box center [685, 346] width 16 height 16
click at [688, 385] on icon "subject" at bounding box center [685, 385] width 16 height 16
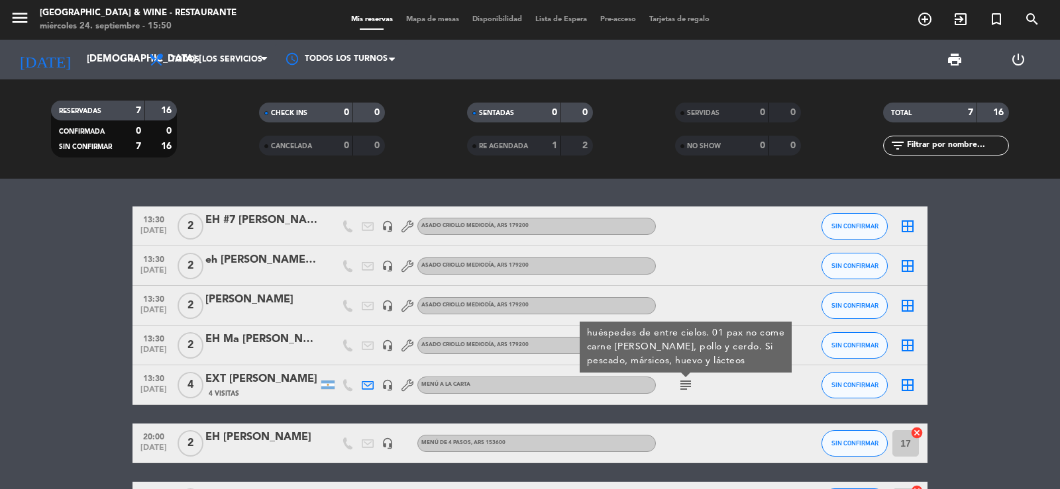
click at [688, 385] on icon "subject" at bounding box center [685, 385] width 16 height 16
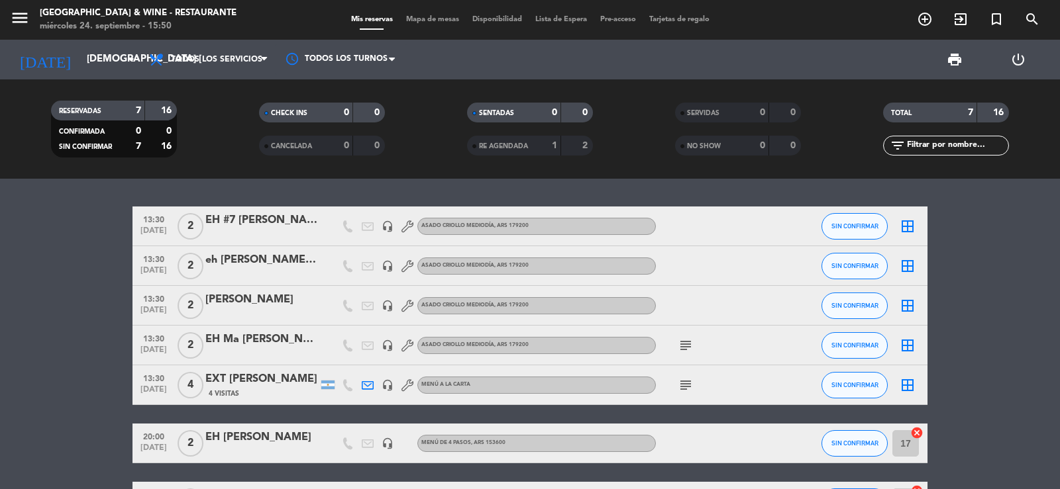
click at [685, 343] on icon "subject" at bounding box center [685, 346] width 16 height 16
